Goal: Task Accomplishment & Management: Use online tool/utility

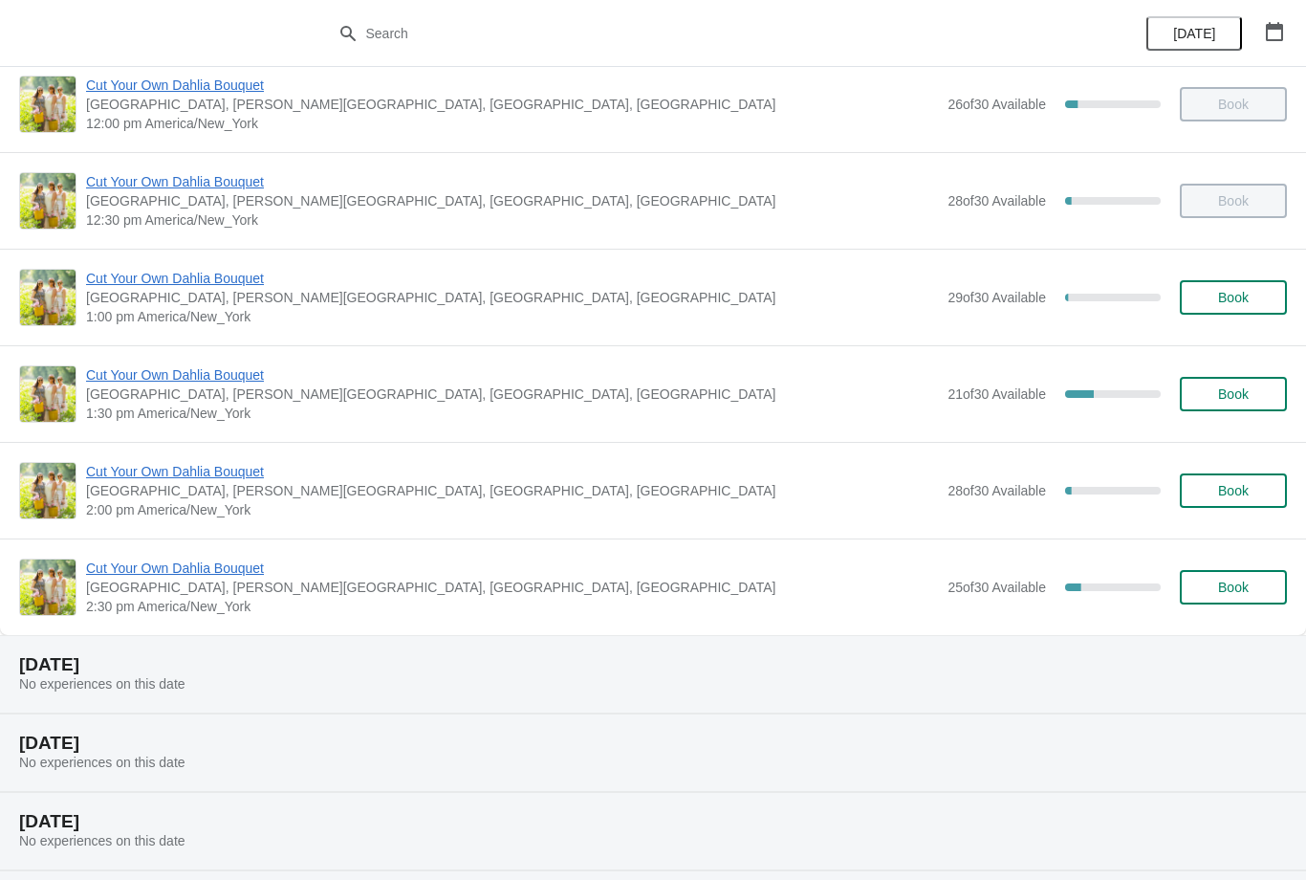
scroll to position [699, 0]
click at [220, 274] on span "Cut Your Own Dahlia Bouquet" at bounding box center [512, 279] width 852 height 19
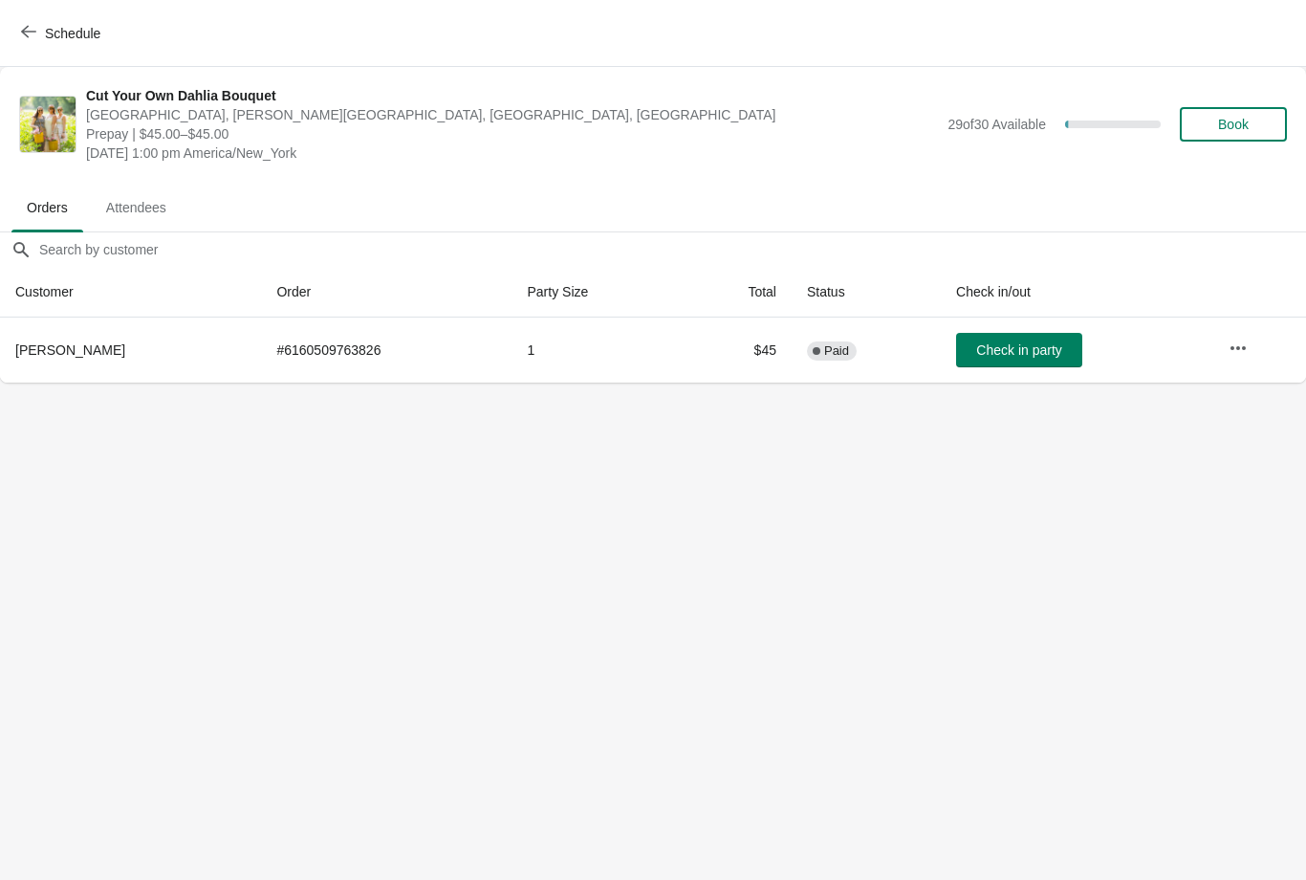
click at [1013, 346] on span "Check in party" at bounding box center [1018, 349] width 85 height 15
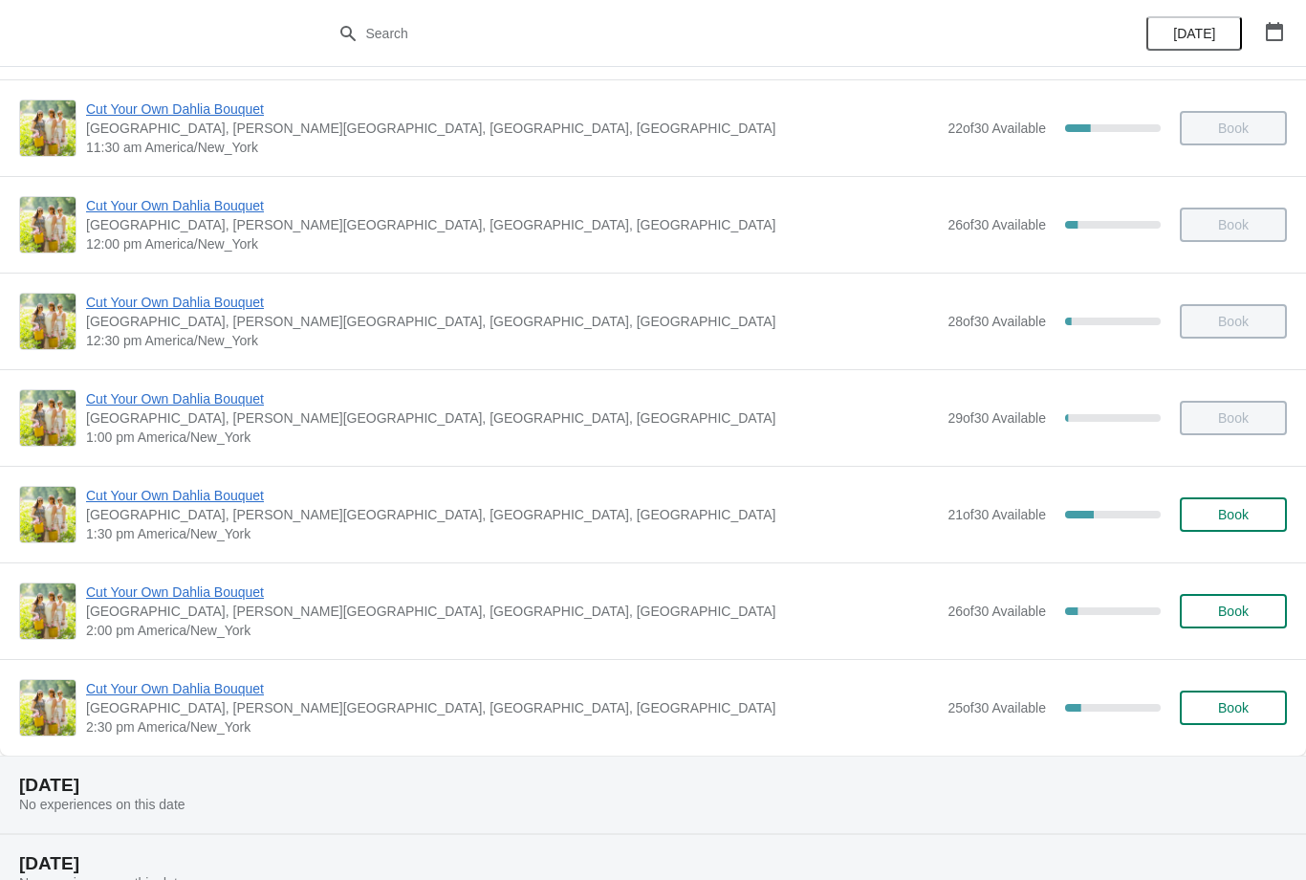
scroll to position [578, 0]
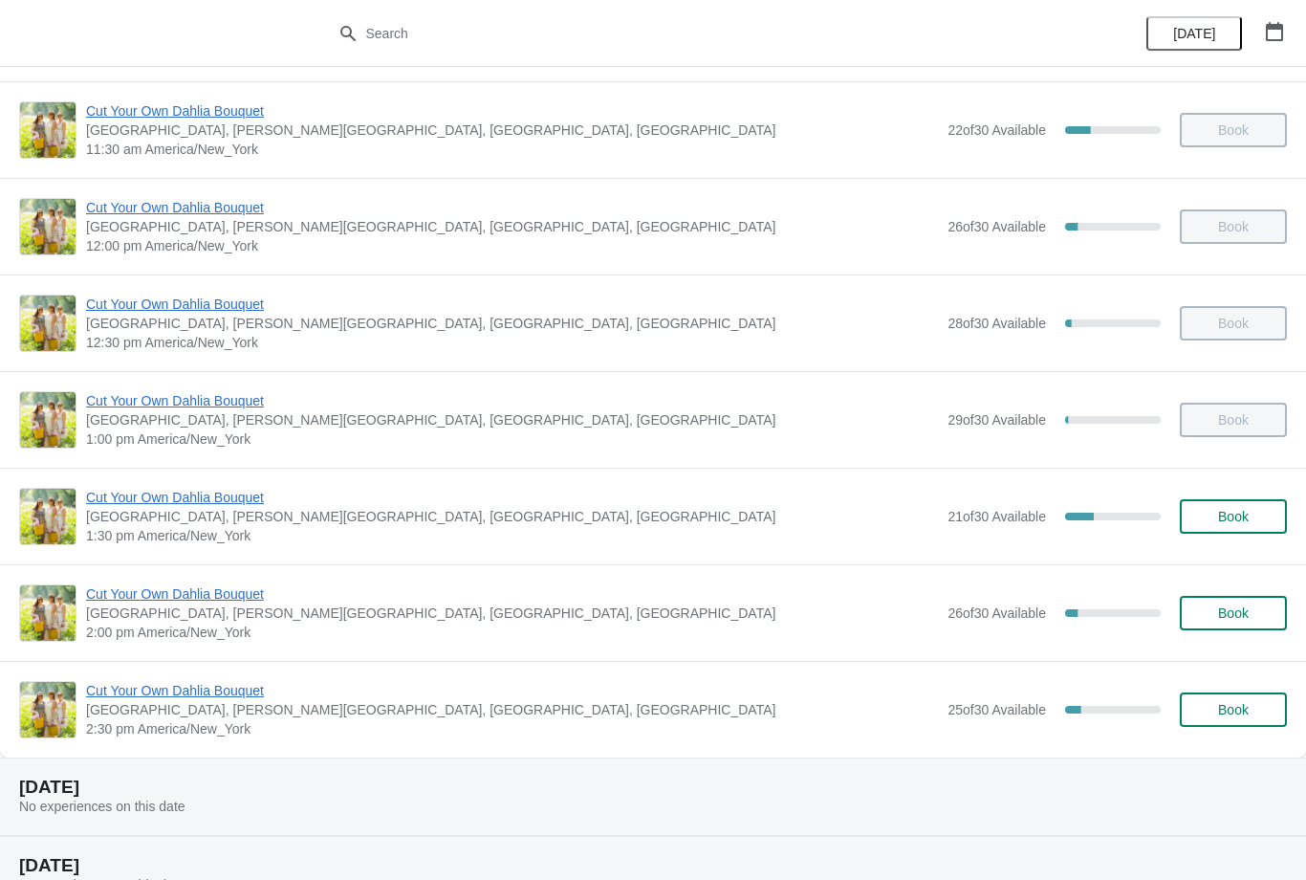
click at [476, 516] on span "[GEOGRAPHIC_DATA], [PERSON_NAME][GEOGRAPHIC_DATA], [GEOGRAPHIC_DATA], [GEOGRAPH…" at bounding box center [512, 516] width 852 height 19
click at [262, 505] on span "Cut Your Own Dahlia Bouquet" at bounding box center [512, 497] width 852 height 19
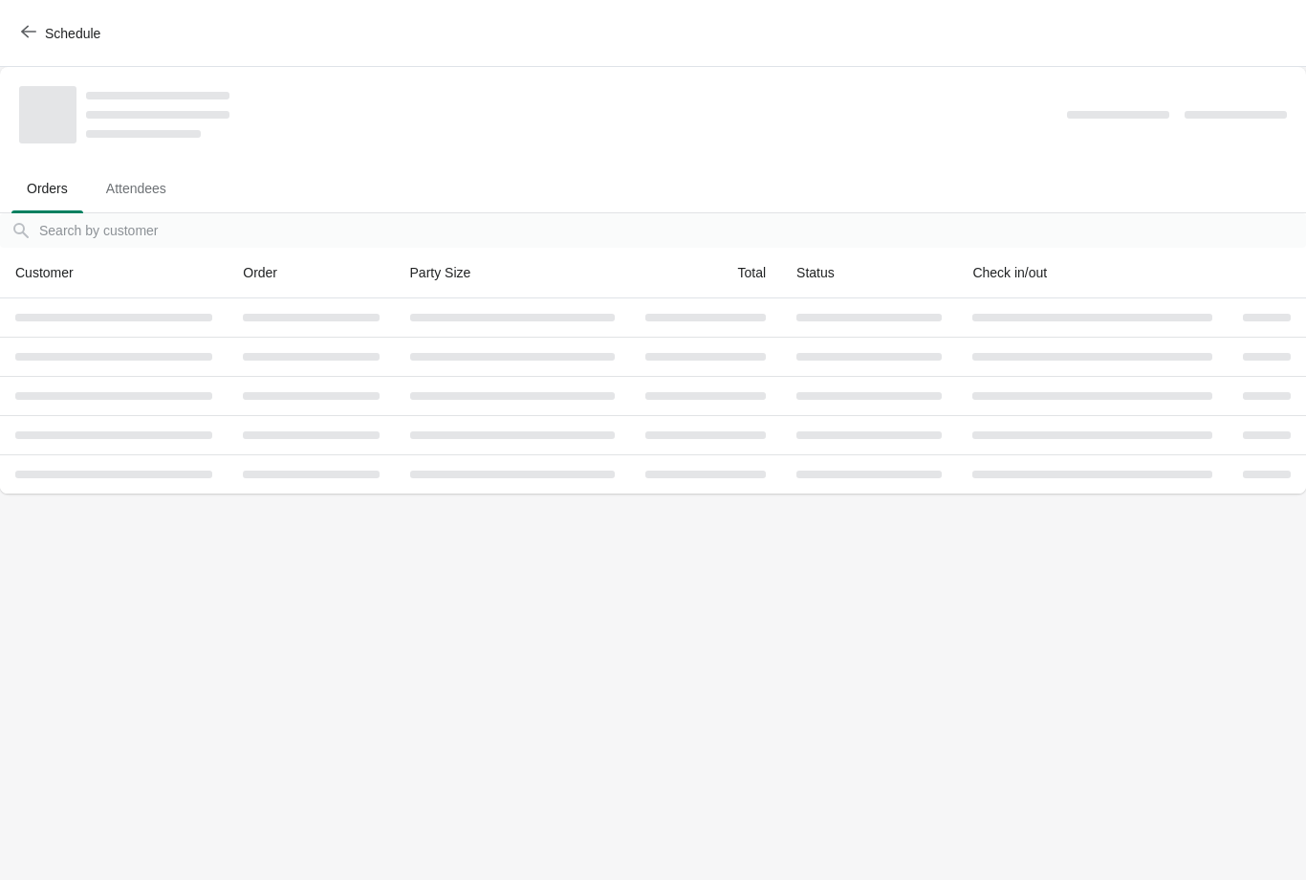
scroll to position [0, 0]
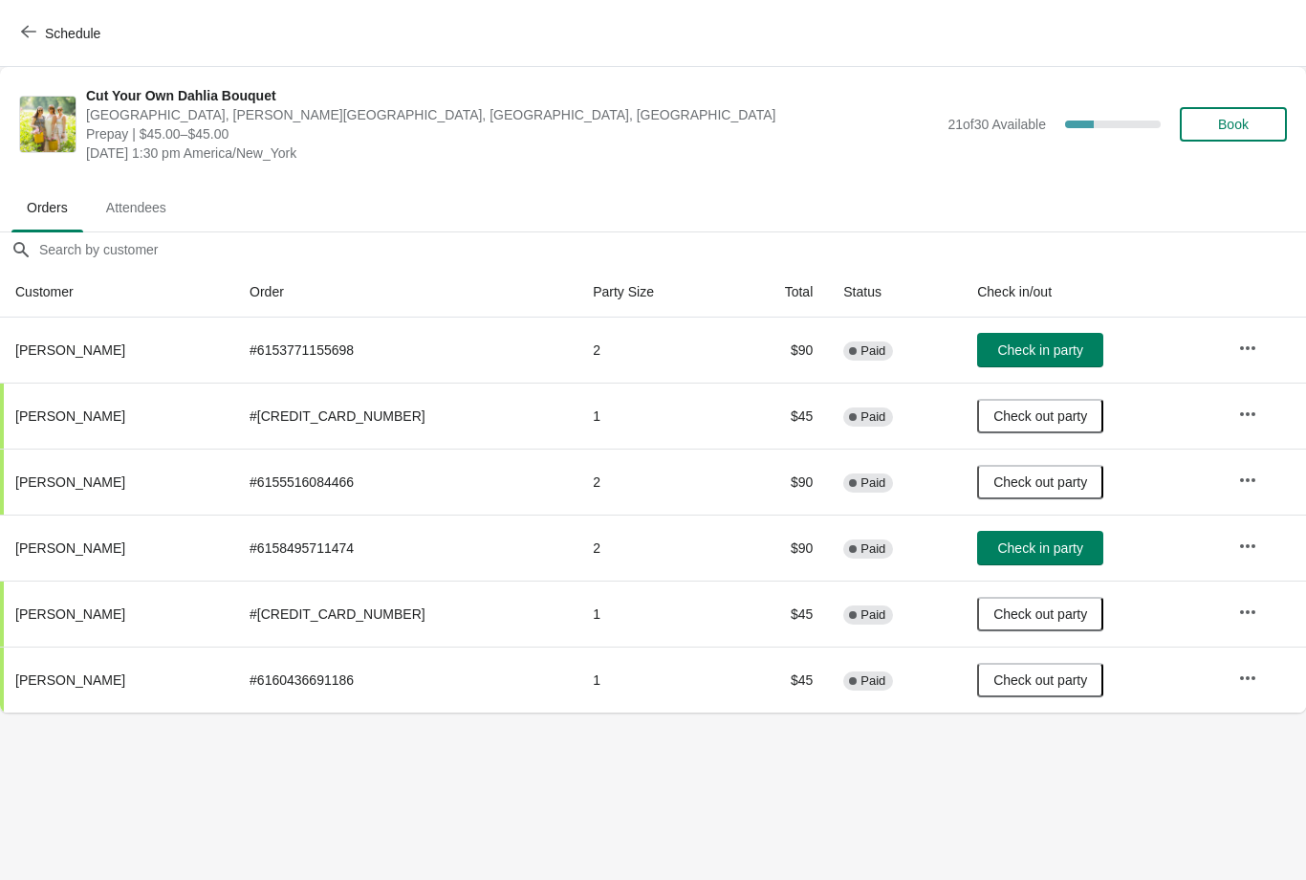
click at [1012, 350] on span "Check in party" at bounding box center [1039, 349] width 85 height 15
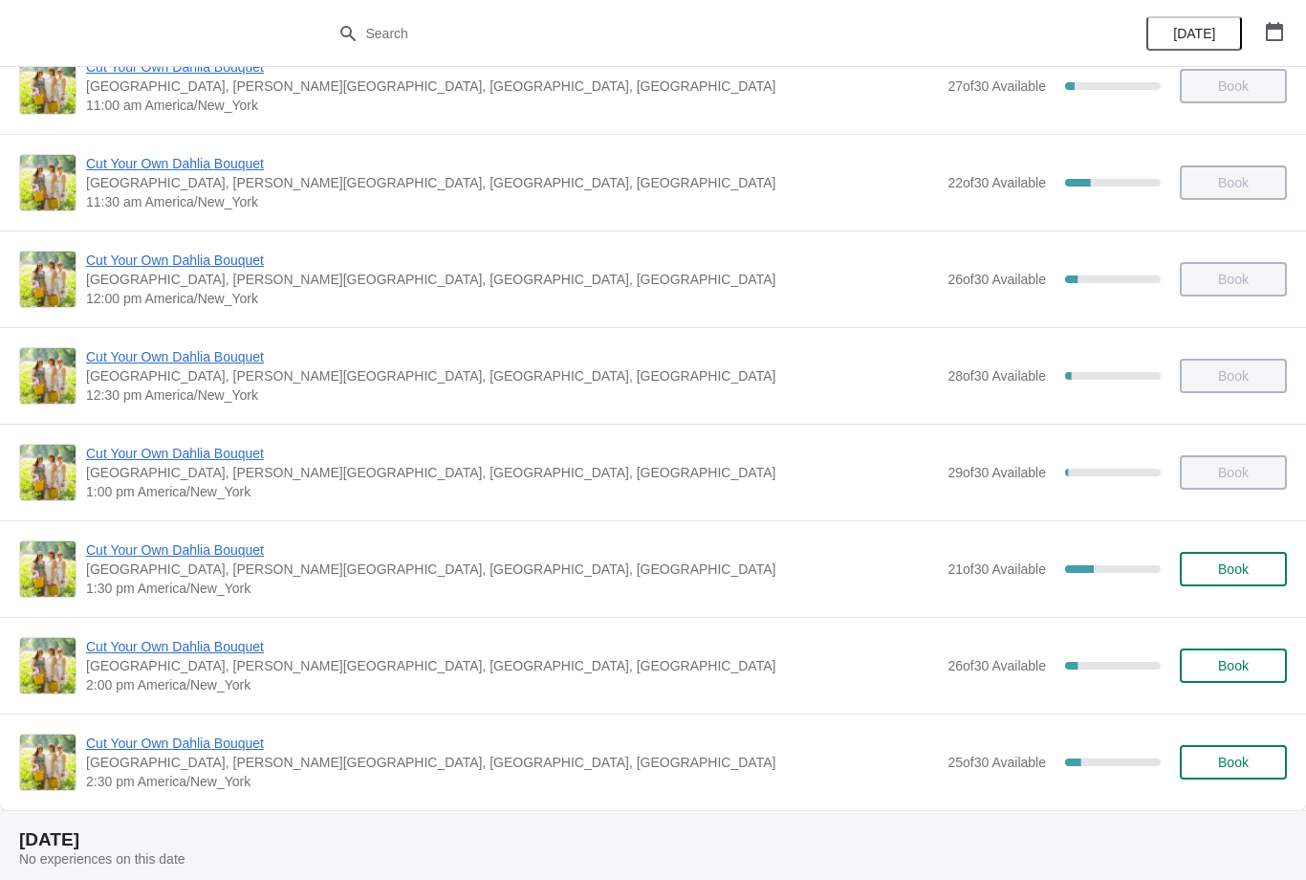
scroll to position [523, 0]
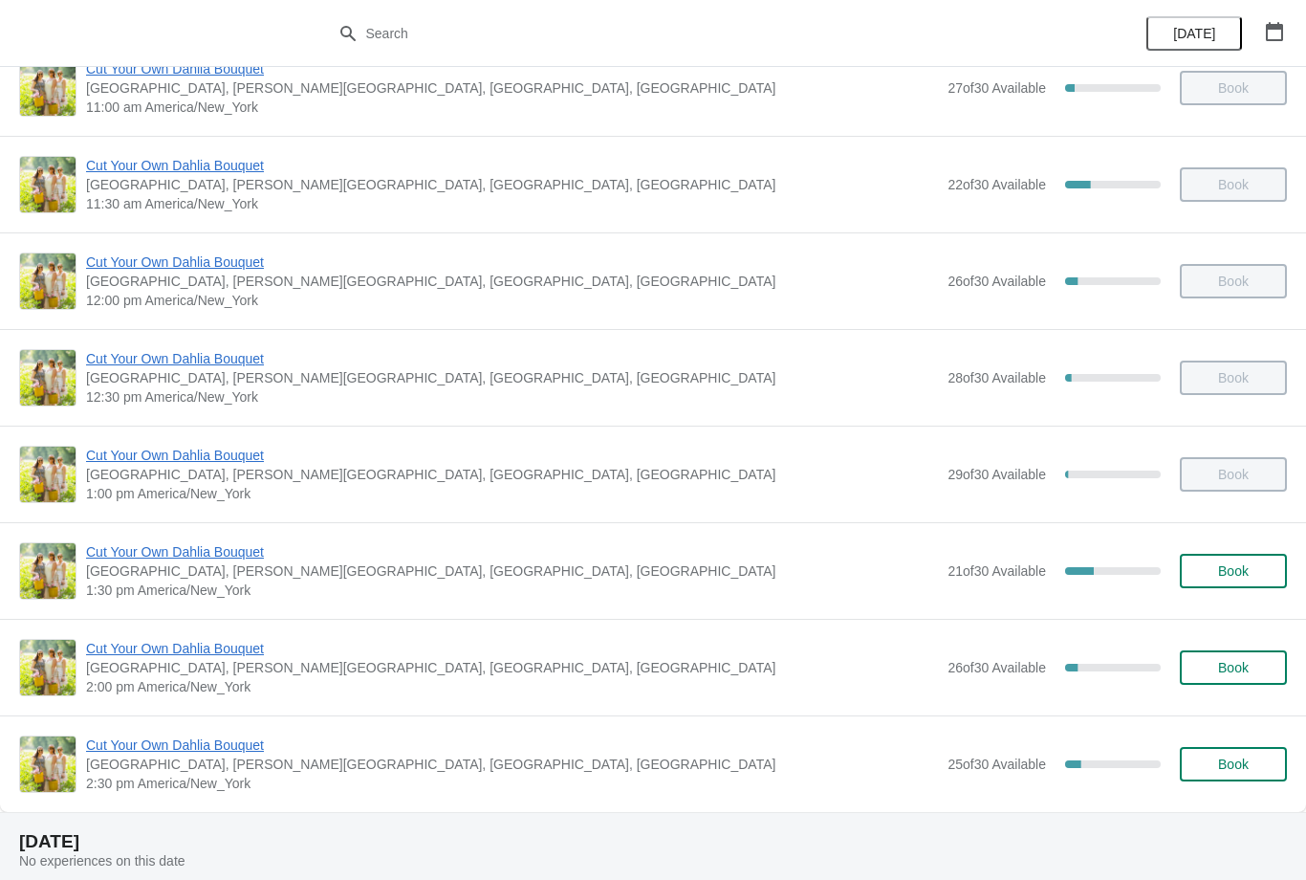
click at [642, 593] on span "1:30 pm America/New_York" at bounding box center [512, 589] width 852 height 19
click at [272, 551] on span "Cut Your Own Dahlia Bouquet" at bounding box center [512, 551] width 852 height 19
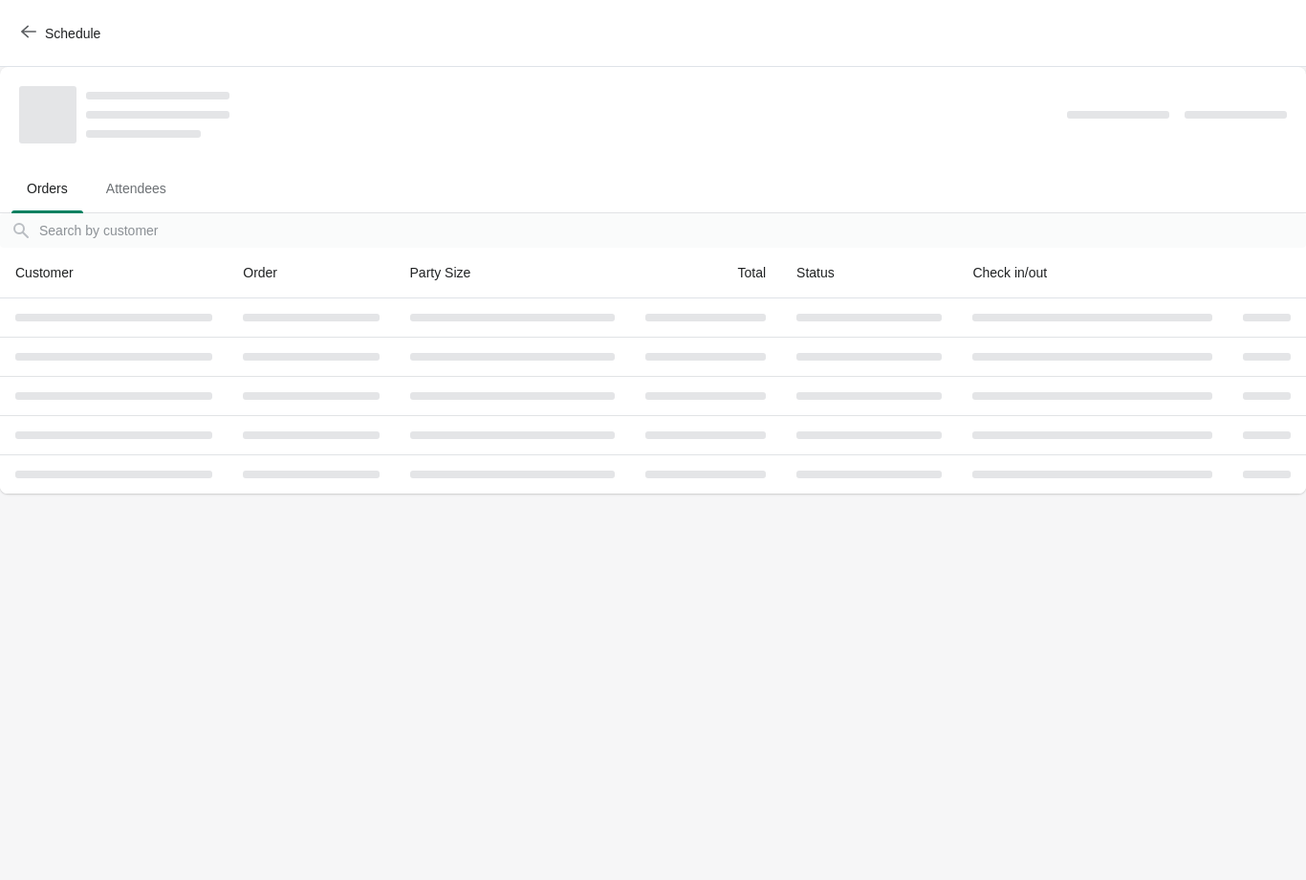
scroll to position [0, 0]
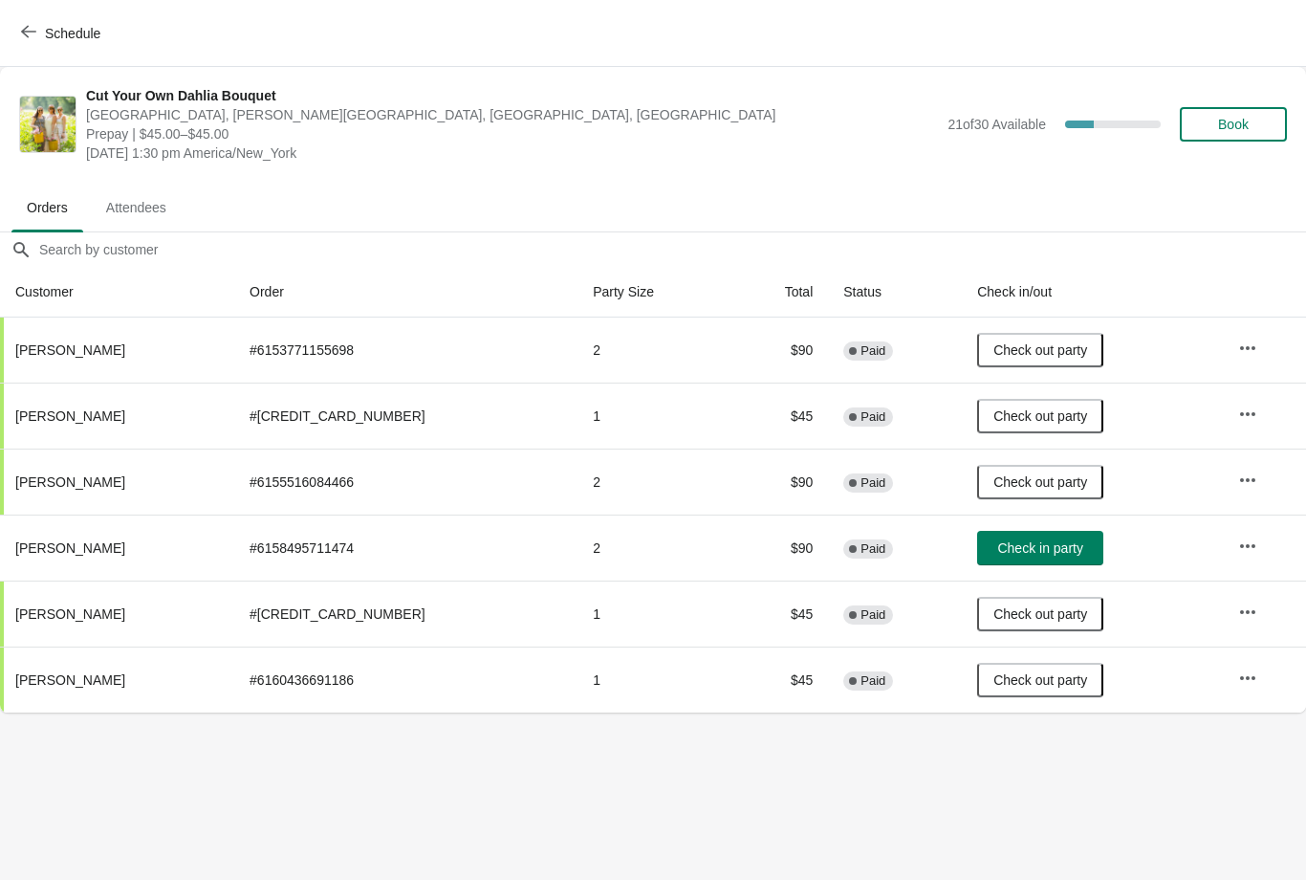
click at [1023, 537] on button "Check in party" at bounding box center [1040, 548] width 126 height 34
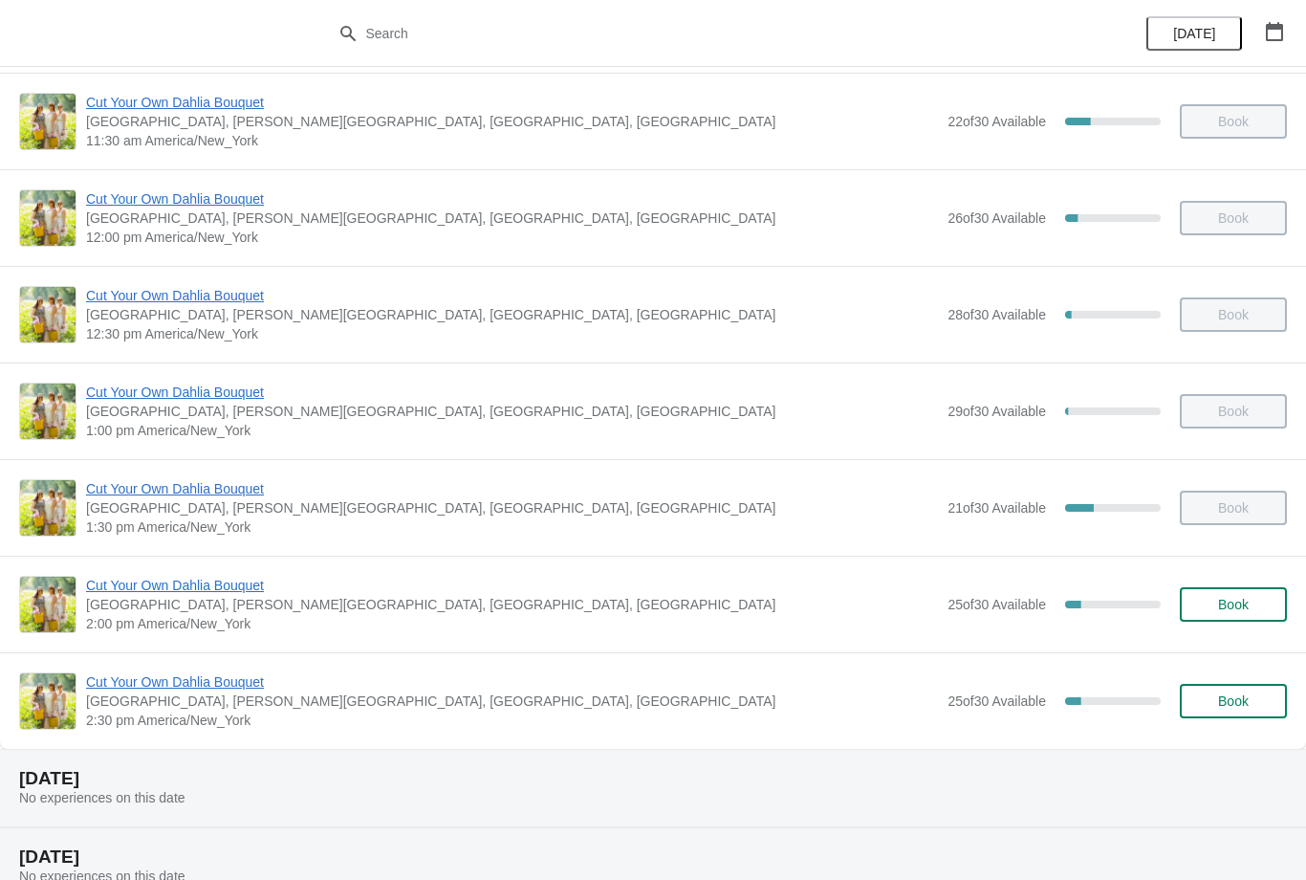
scroll to position [625, 0]
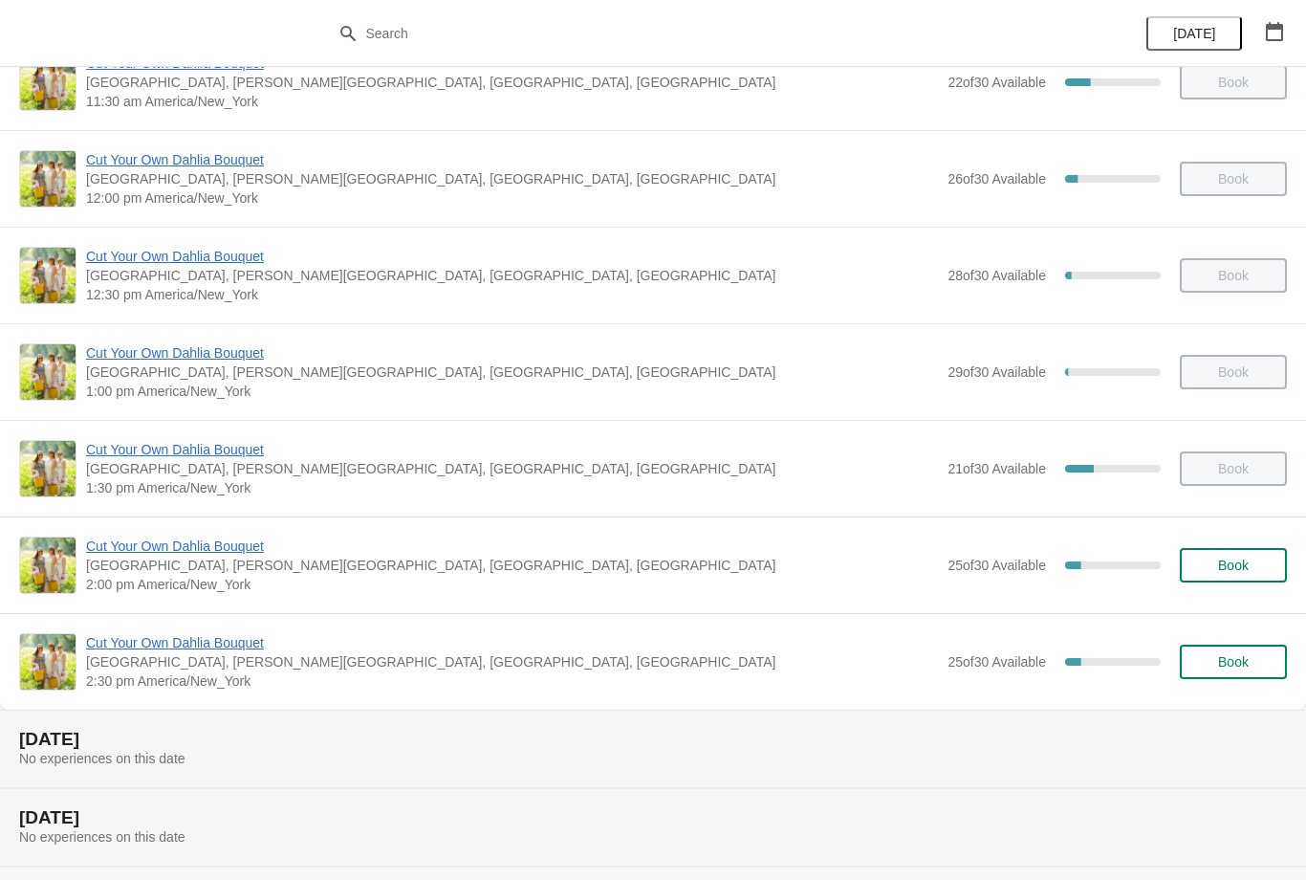
click at [227, 554] on span "Cut Your Own Dahlia Bouquet" at bounding box center [512, 545] width 852 height 19
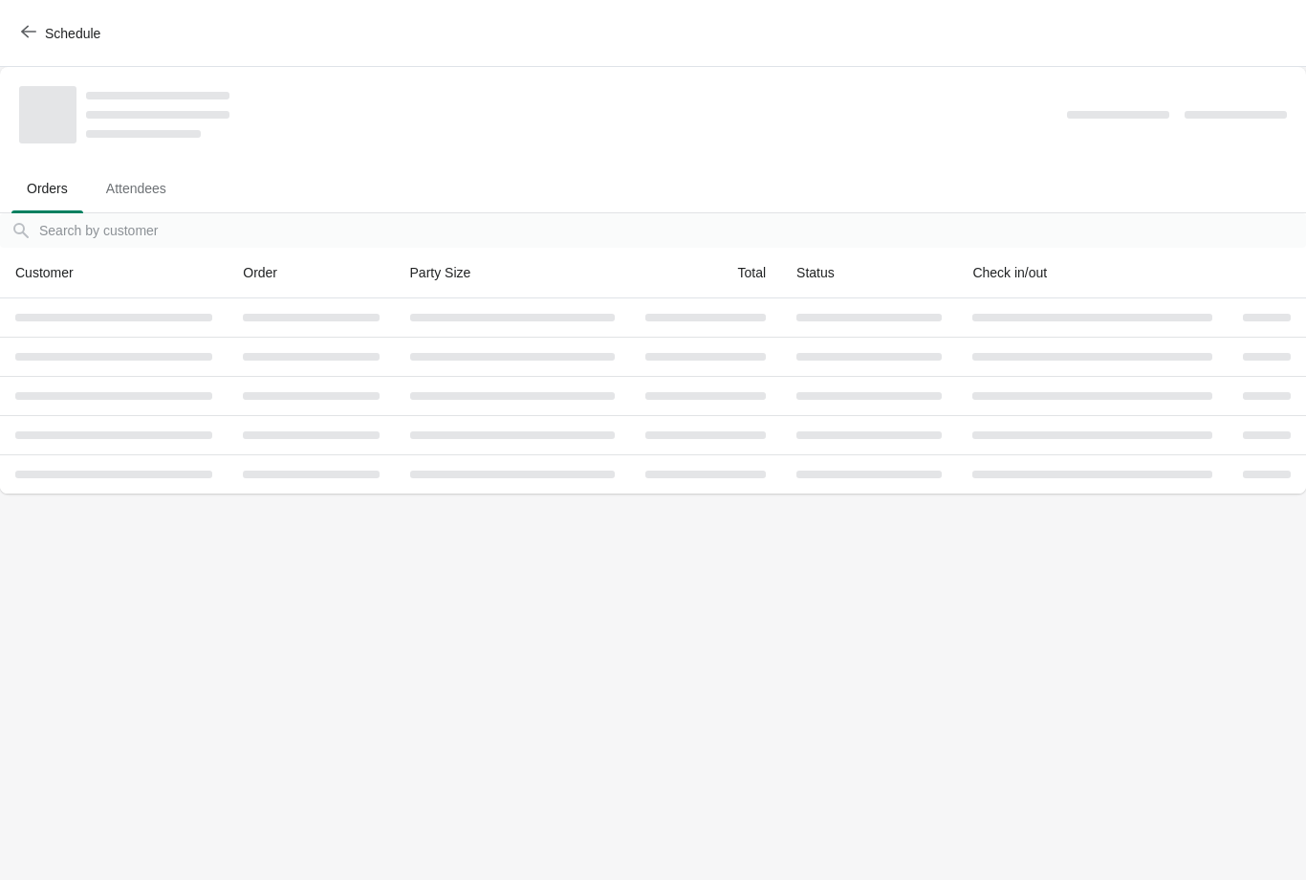
scroll to position [0, 0]
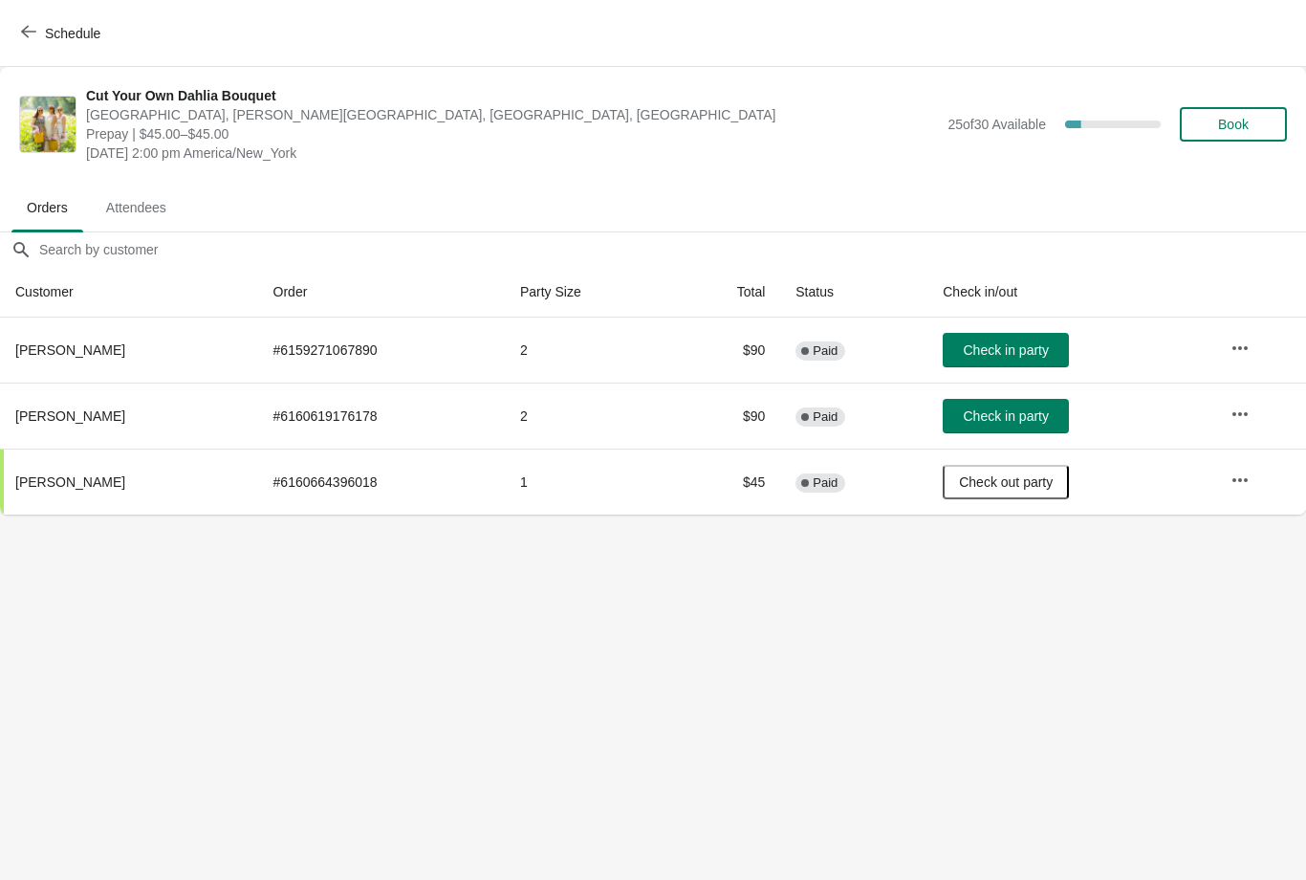
click at [1022, 357] on span "Check in party" at bounding box center [1005, 349] width 85 height 15
